Goal: Check status: Check status

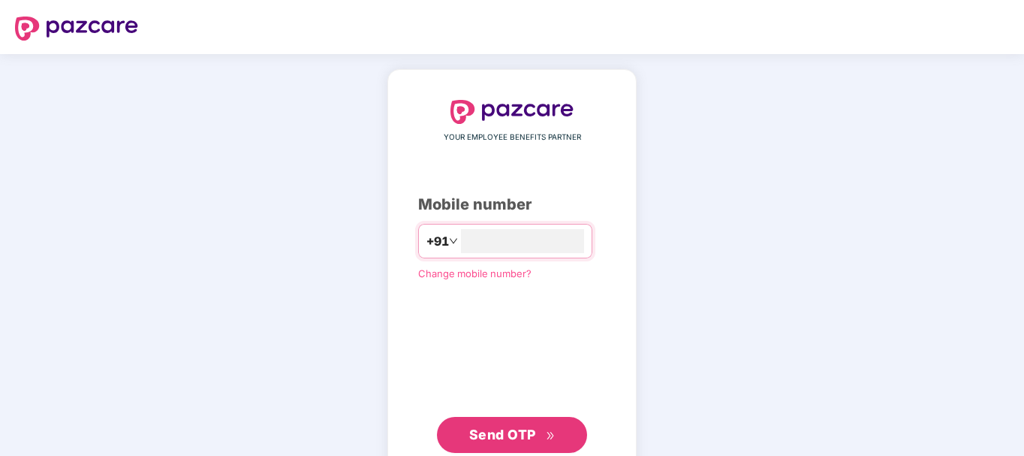
type input "**********"
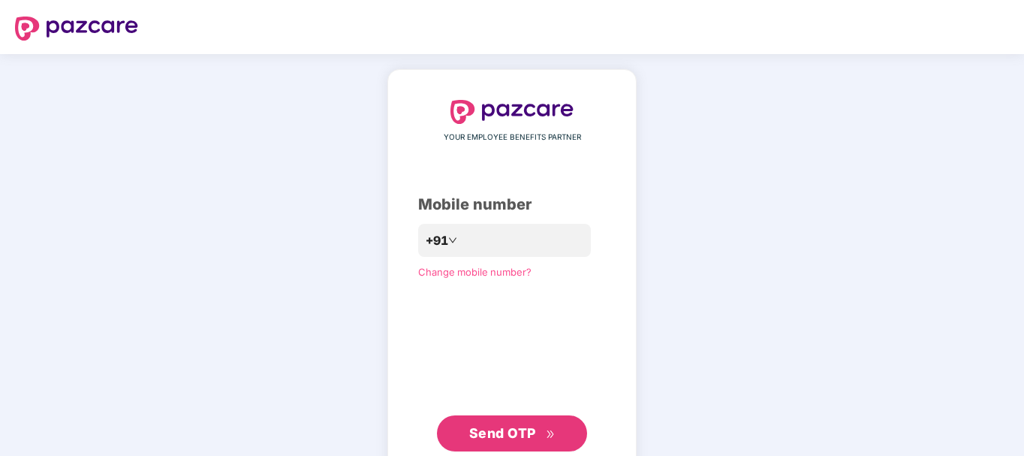
click at [510, 437] on span "Send OTP" at bounding box center [502, 433] width 67 height 16
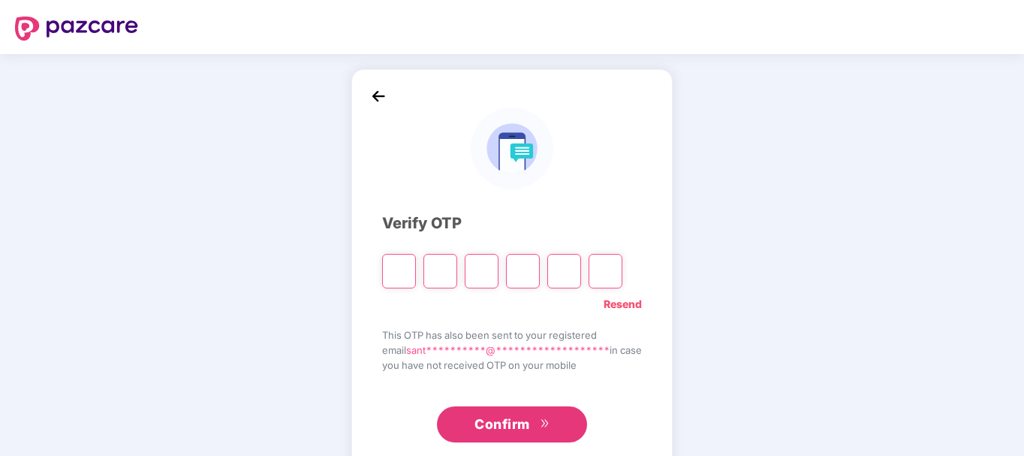
type input "*"
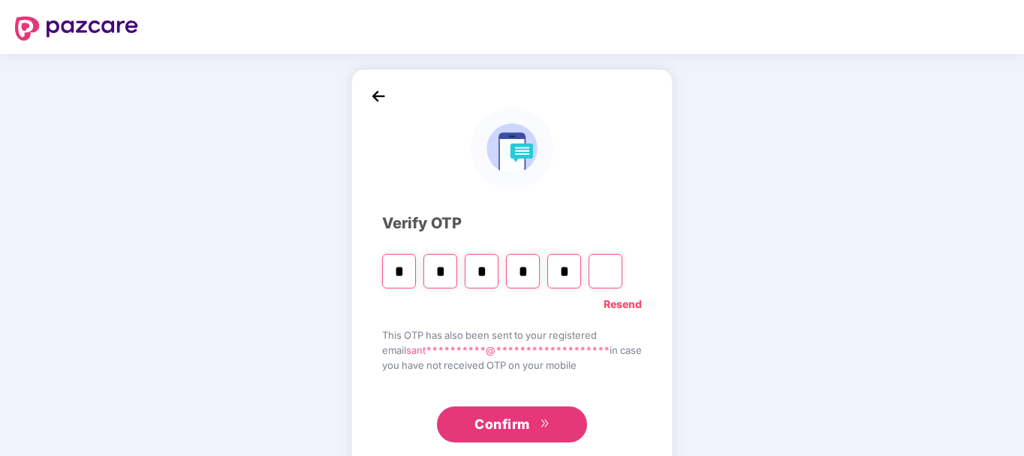
type input "*"
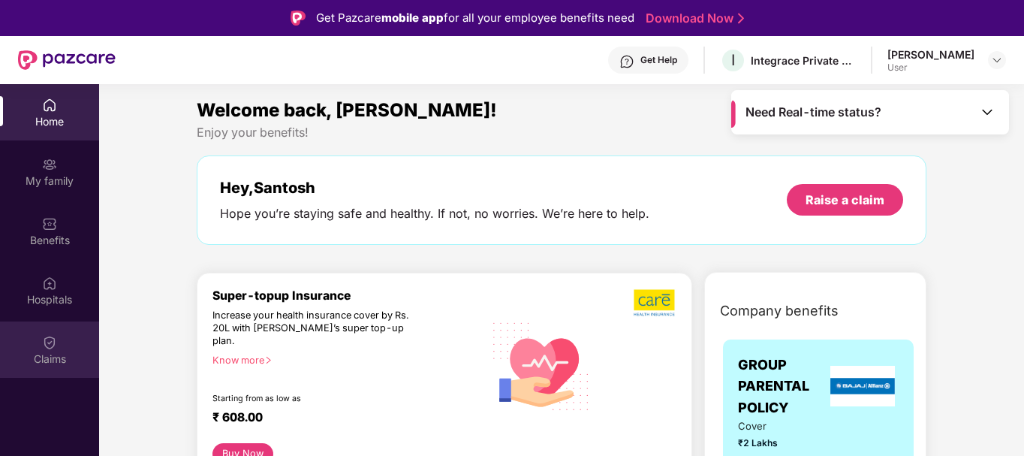
click at [45, 342] on img at bounding box center [49, 342] width 15 height 15
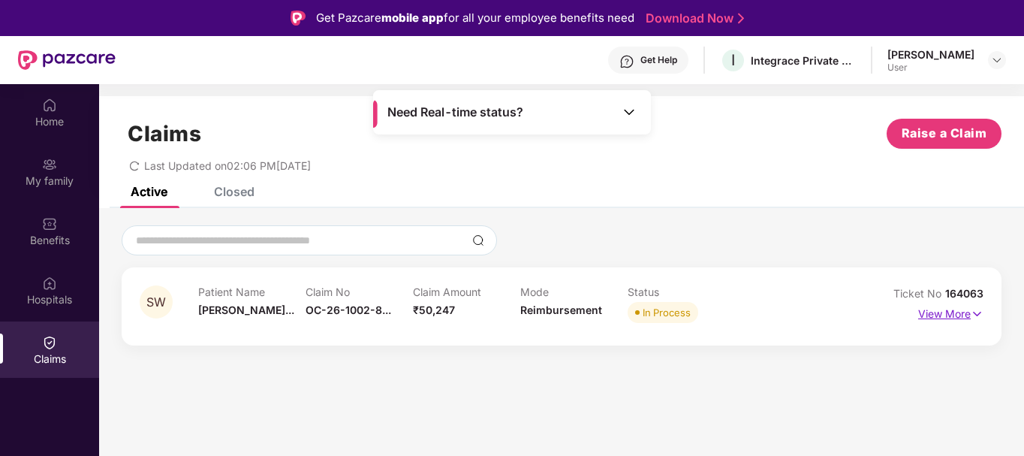
click at [955, 316] on p "View More" at bounding box center [950, 312] width 65 height 20
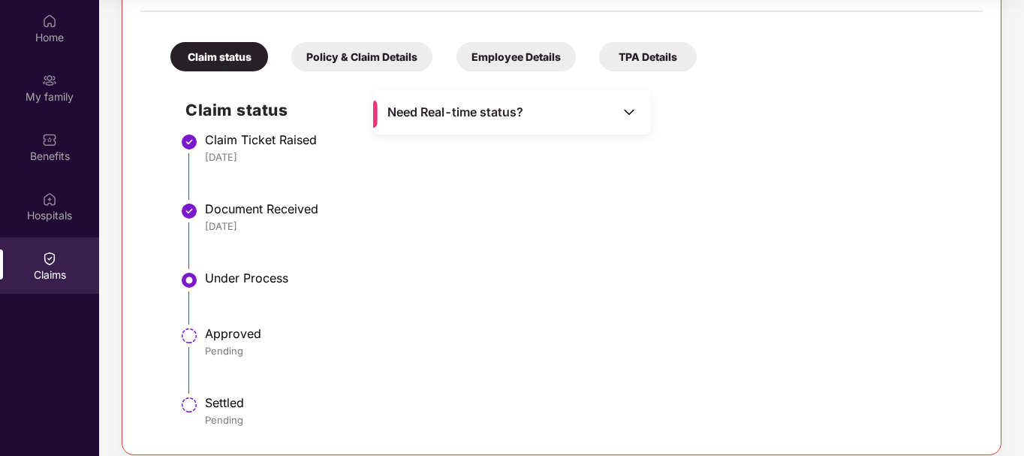
scroll to position [308, 0]
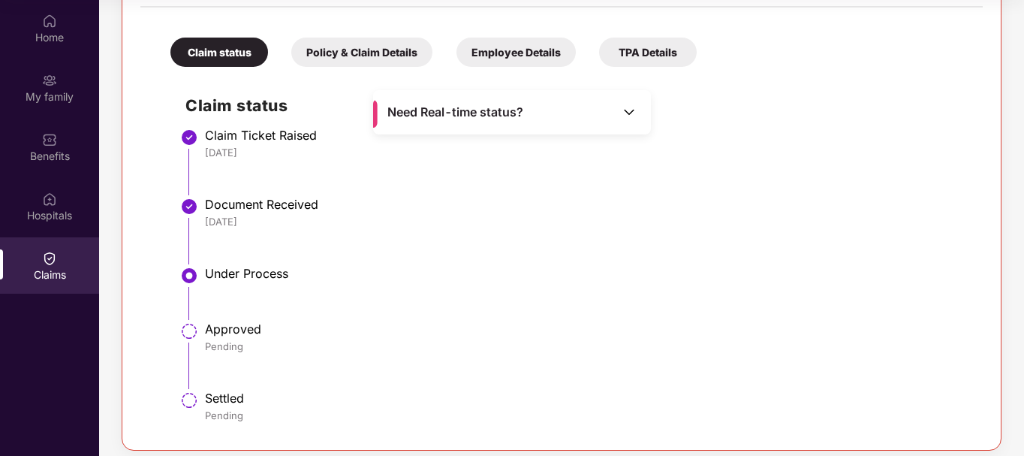
click at [627, 113] on img at bounding box center [628, 111] width 15 height 15
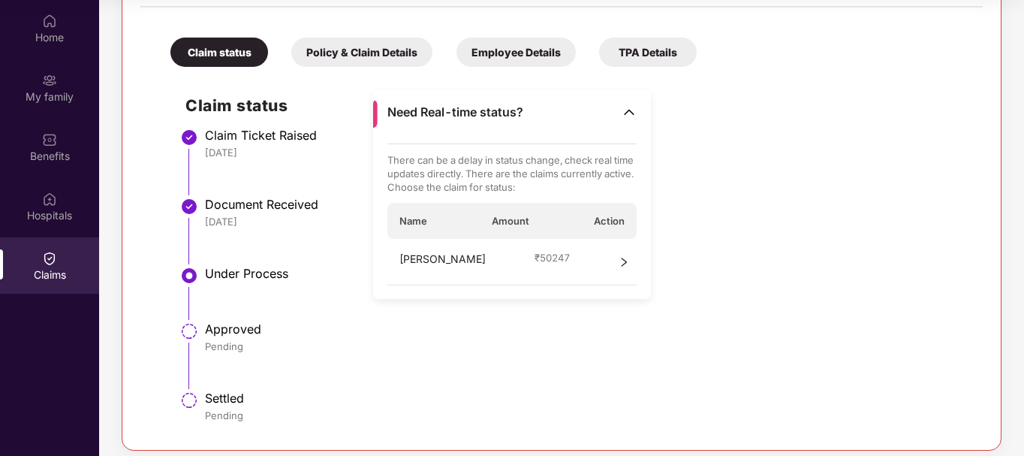
click at [624, 264] on icon "right" at bounding box center [623, 261] width 5 height 9
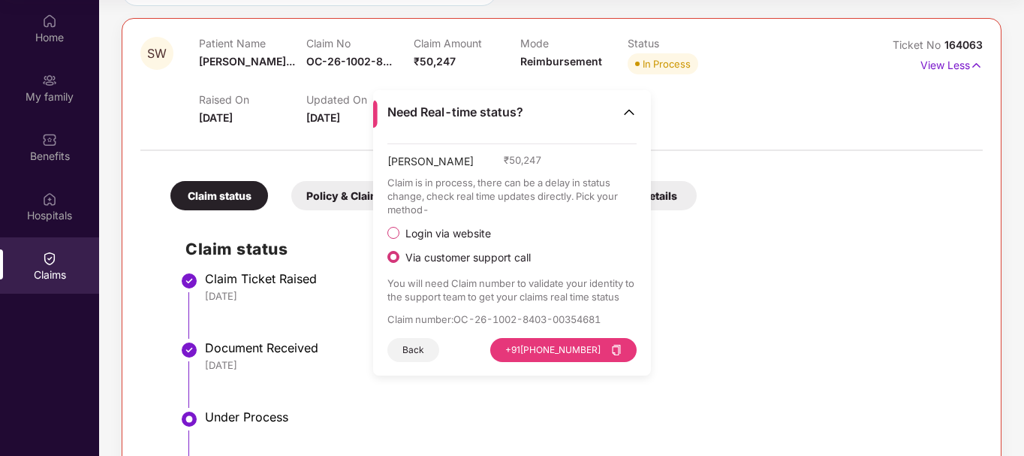
scroll to position [164, 0]
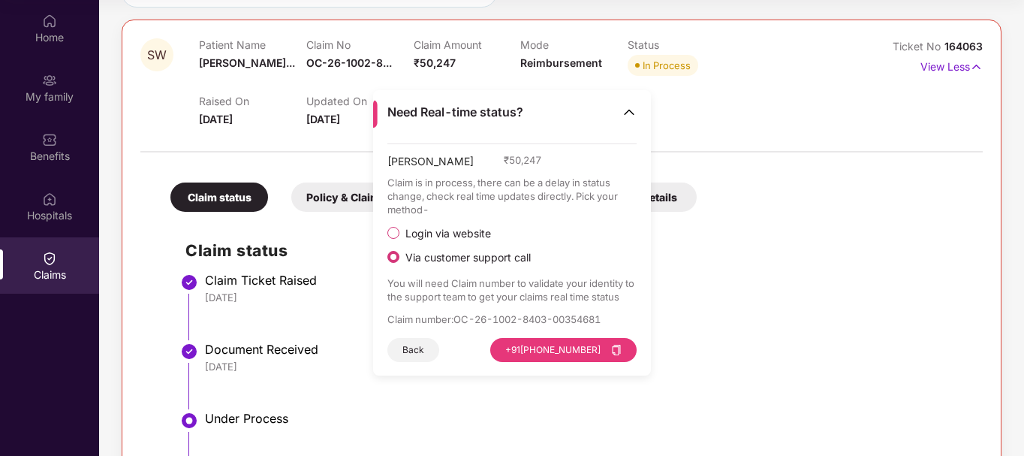
click at [630, 111] on img at bounding box center [628, 111] width 15 height 15
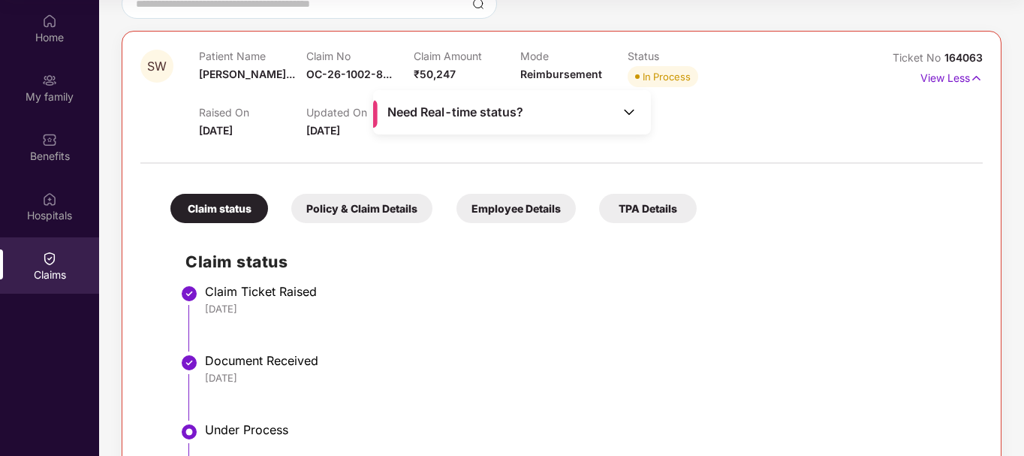
scroll to position [152, 0]
click at [963, 81] on p "View Less" at bounding box center [951, 77] width 62 height 20
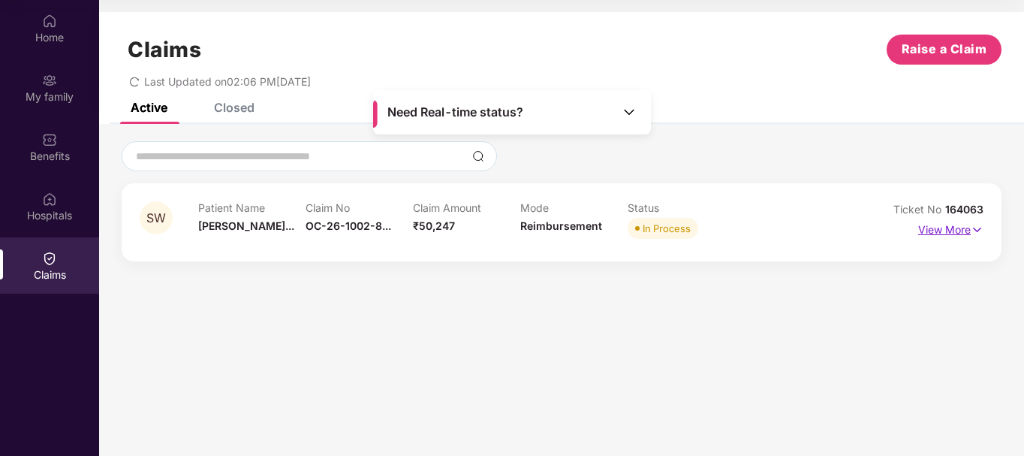
scroll to position [0, 0]
drag, startPoint x: 525, startPoint y: 114, endPoint x: 658, endPoint y: 20, distance: 162.6
click at [658, 20] on main "Need Real-time status? Claims Raise a Claim Last Updated on 02:06 PM[DATE] Acti…" at bounding box center [561, 228] width 925 height 456
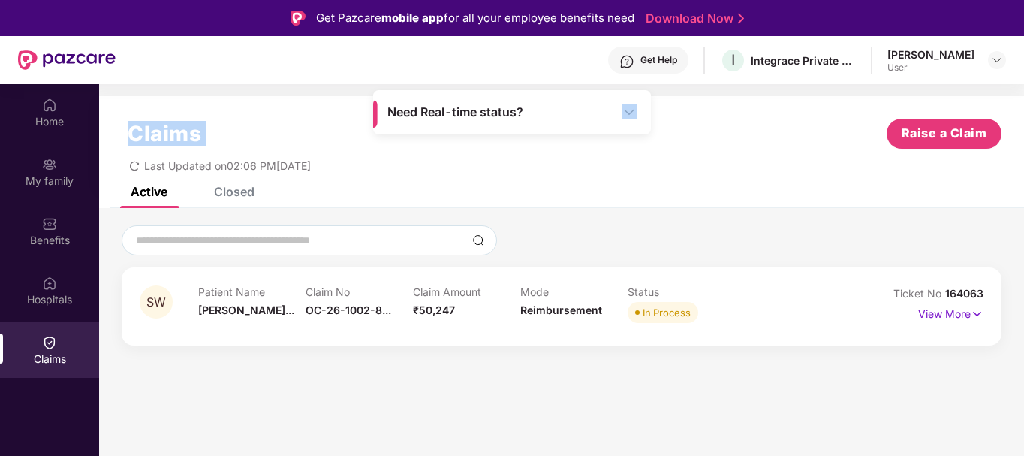
click at [715, 239] on div at bounding box center [562, 240] width 880 height 30
